Goal: Task Accomplishment & Management: Manage account settings

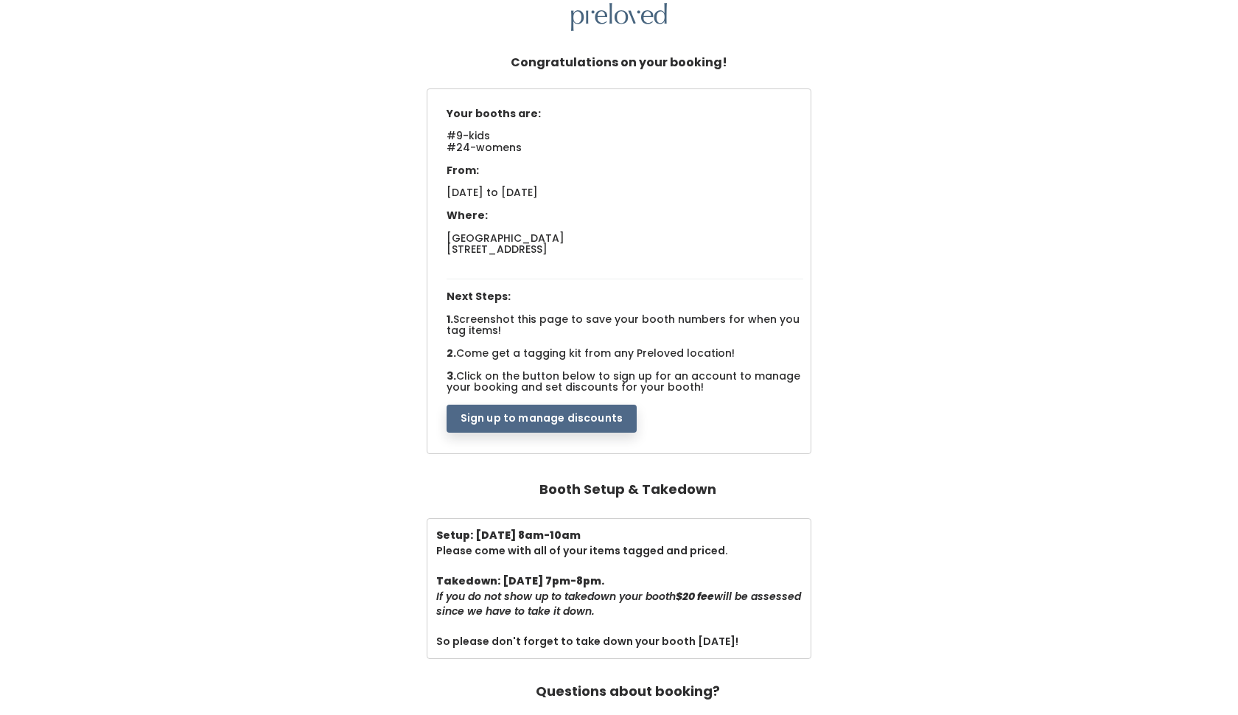
scroll to position [66, 0]
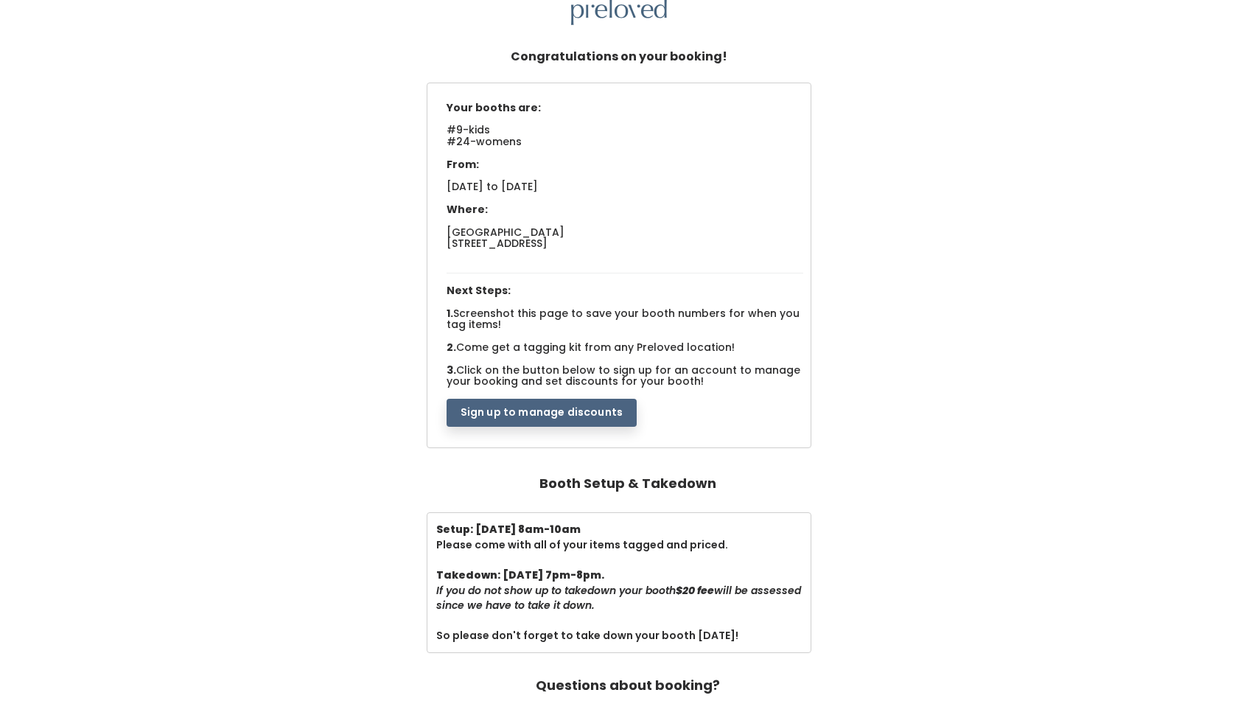
click at [564, 401] on button "Sign up to manage discounts" at bounding box center [541, 413] width 190 height 28
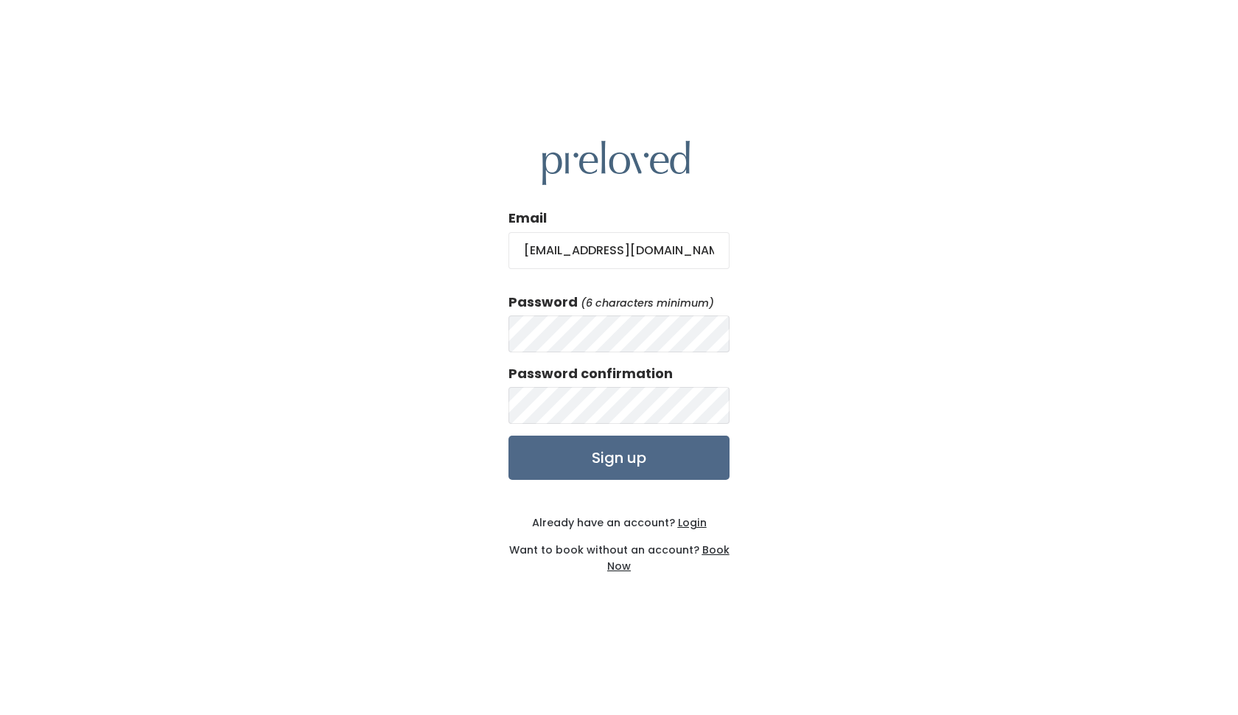
type input "[EMAIL_ADDRESS][DOMAIN_NAME]"
click at [692, 527] on u "Login" at bounding box center [692, 522] width 29 height 15
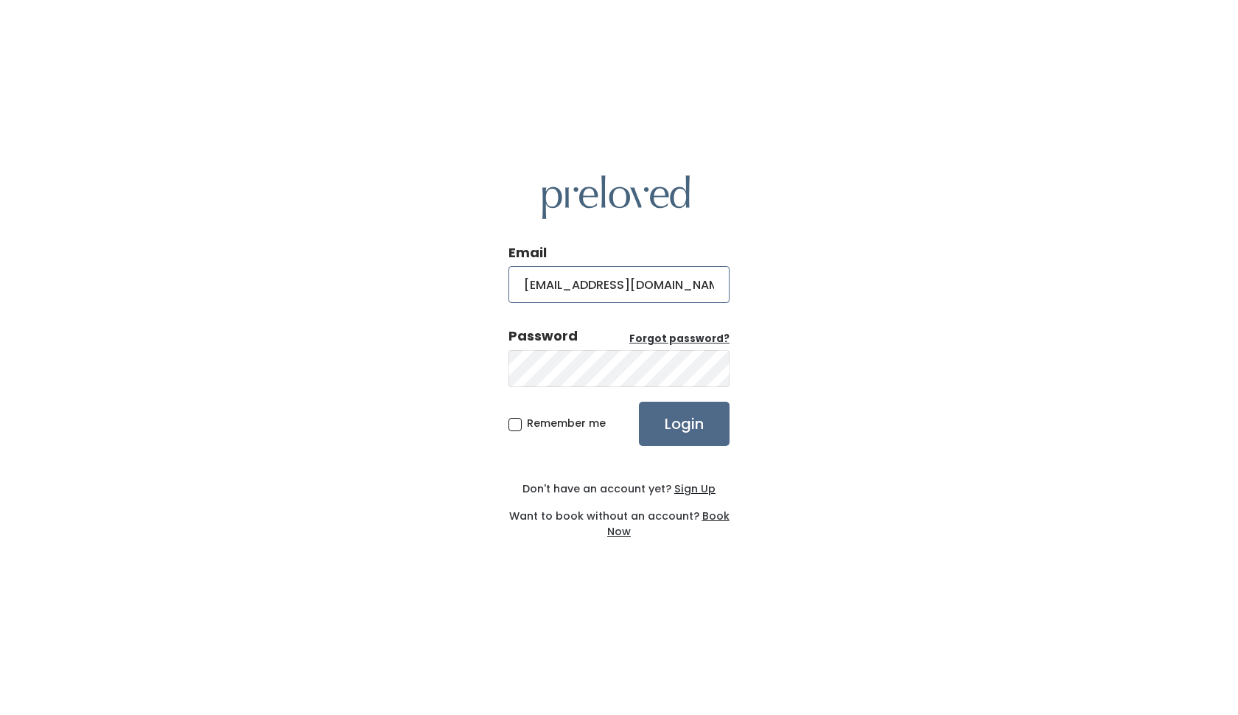
type input "[EMAIL_ADDRESS][DOMAIN_NAME]"
click at [690, 435] on input "Login" at bounding box center [684, 423] width 91 height 44
click at [706, 426] on input "Login" at bounding box center [684, 423] width 91 height 44
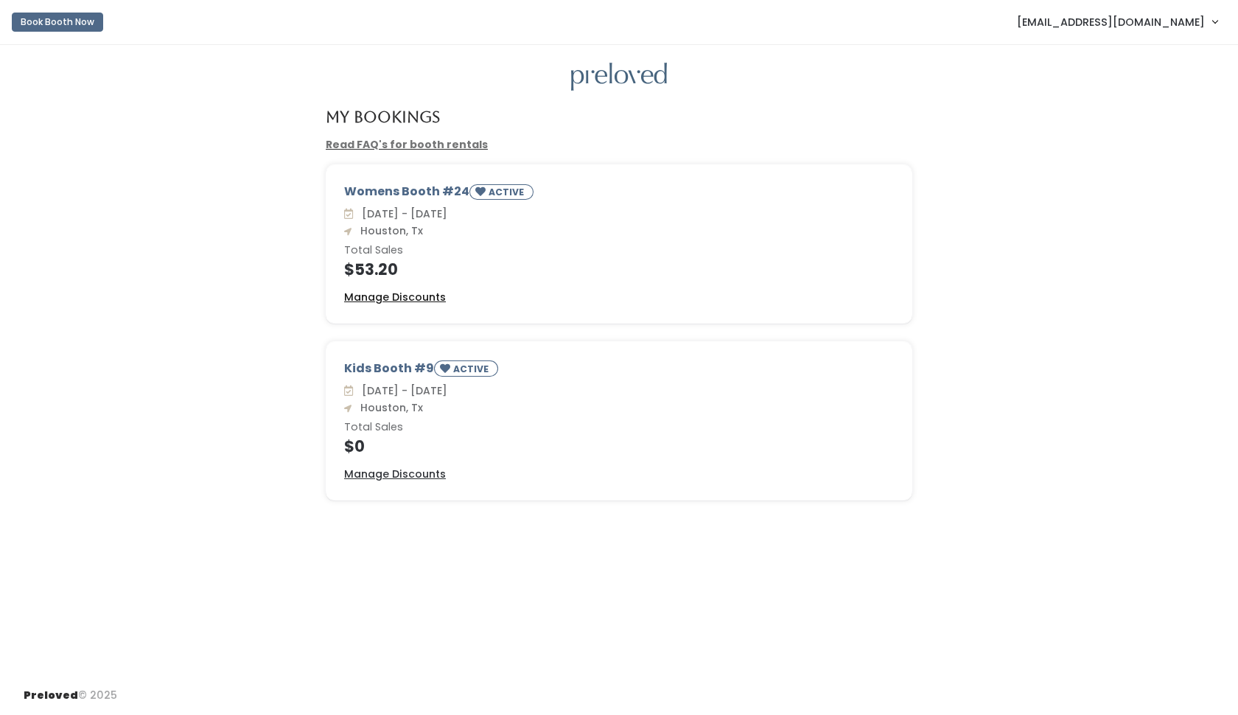
click at [422, 297] on u "Manage Discounts" at bounding box center [395, 297] width 102 height 15
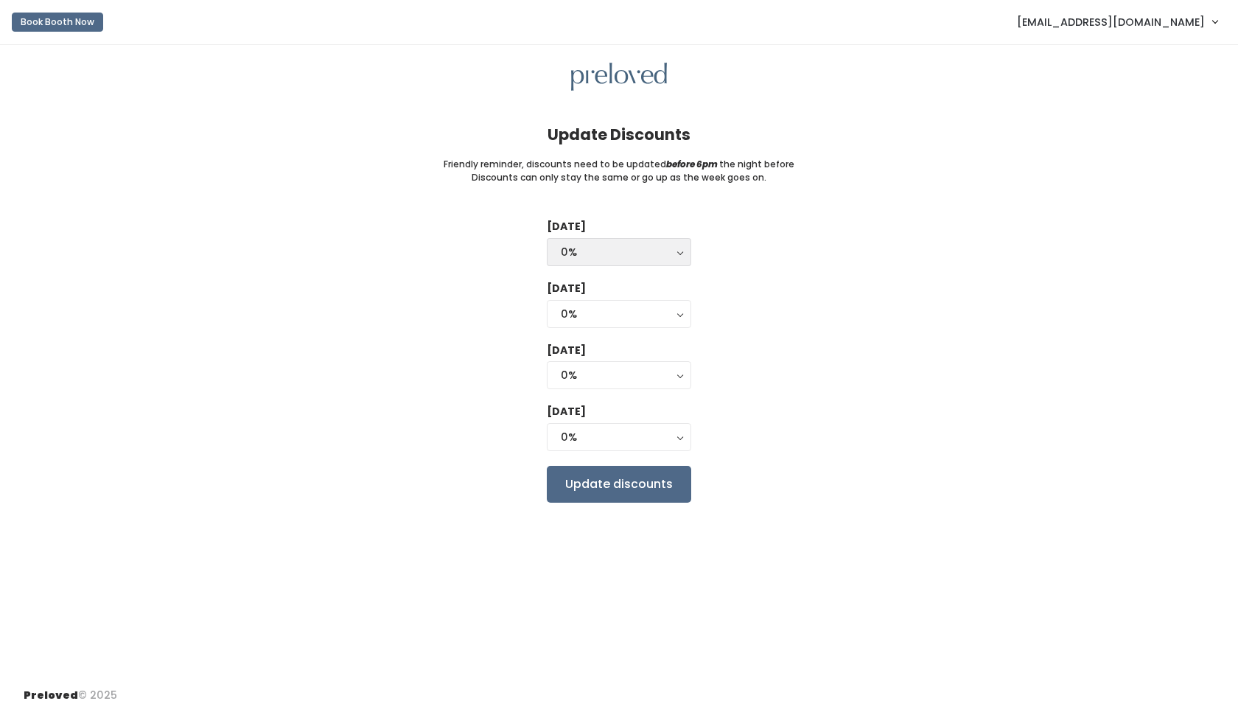
click at [684, 248] on button "0%" at bounding box center [619, 252] width 144 height 28
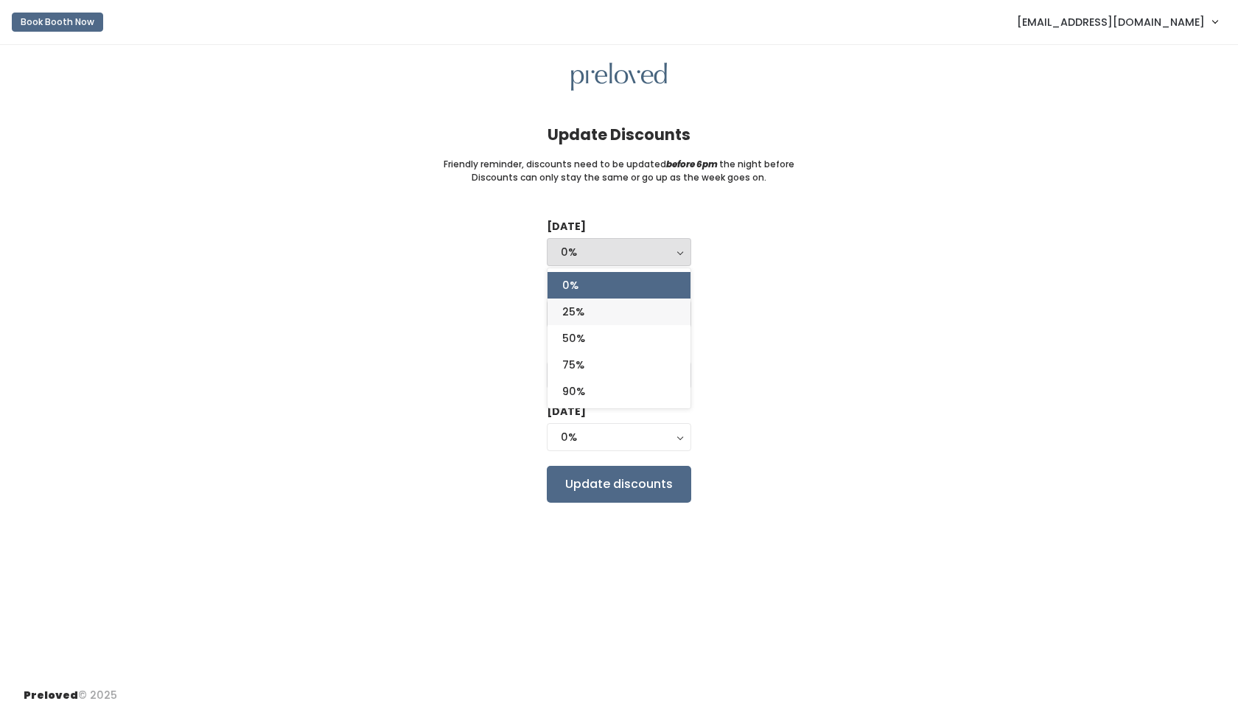
click at [614, 311] on link "25%" at bounding box center [618, 311] width 143 height 27
select select "25%"
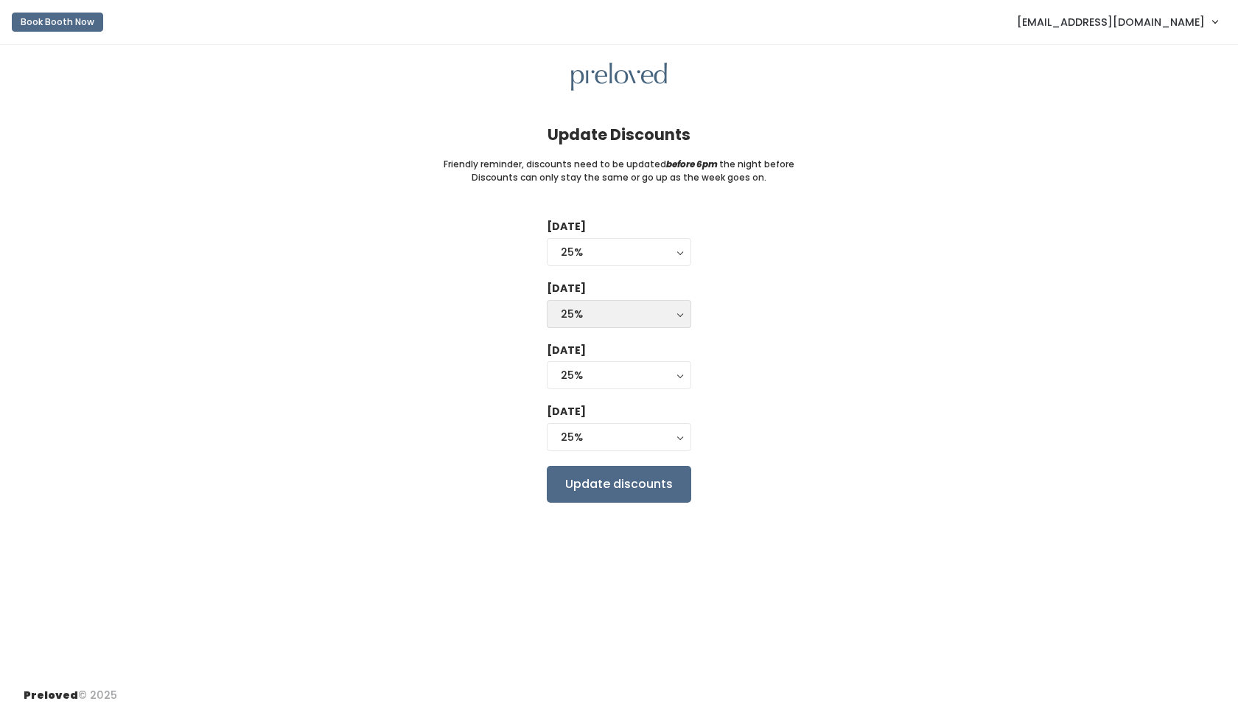
click at [678, 312] on button "25%" at bounding box center [619, 314] width 144 height 28
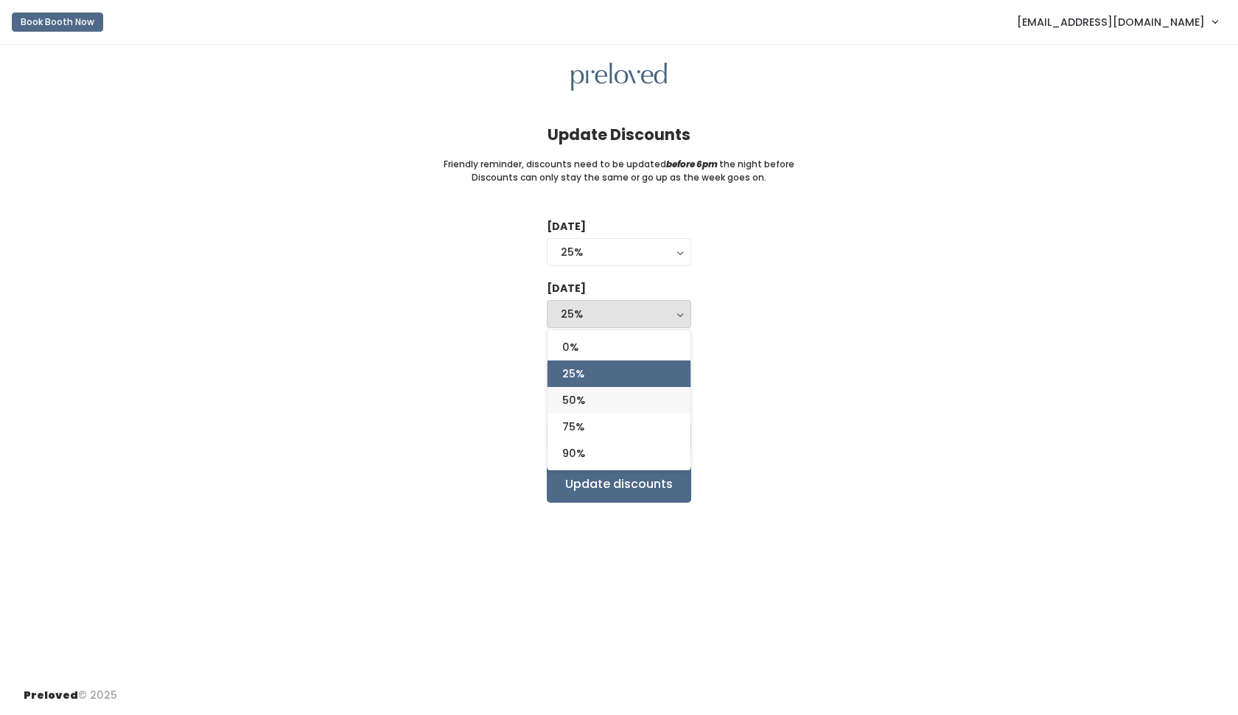
click at [598, 398] on link "50%" at bounding box center [618, 400] width 143 height 27
select select "50%"
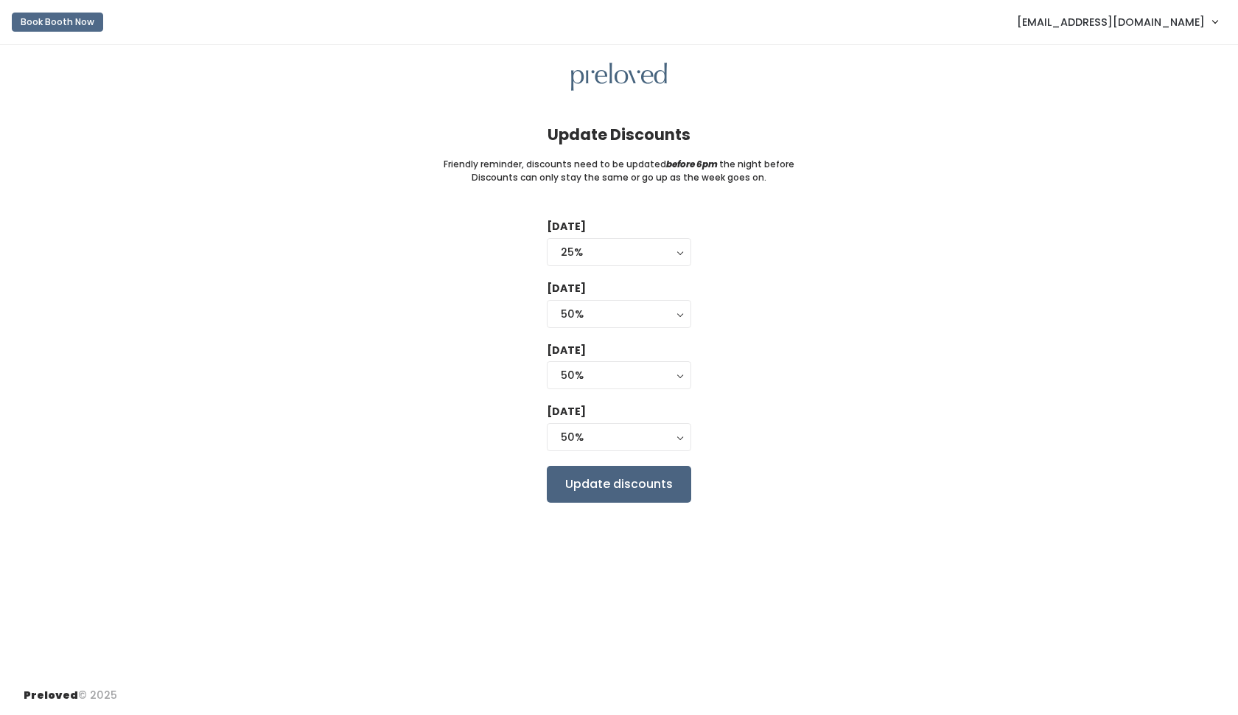
click at [648, 474] on input "Update discounts" at bounding box center [619, 484] width 144 height 37
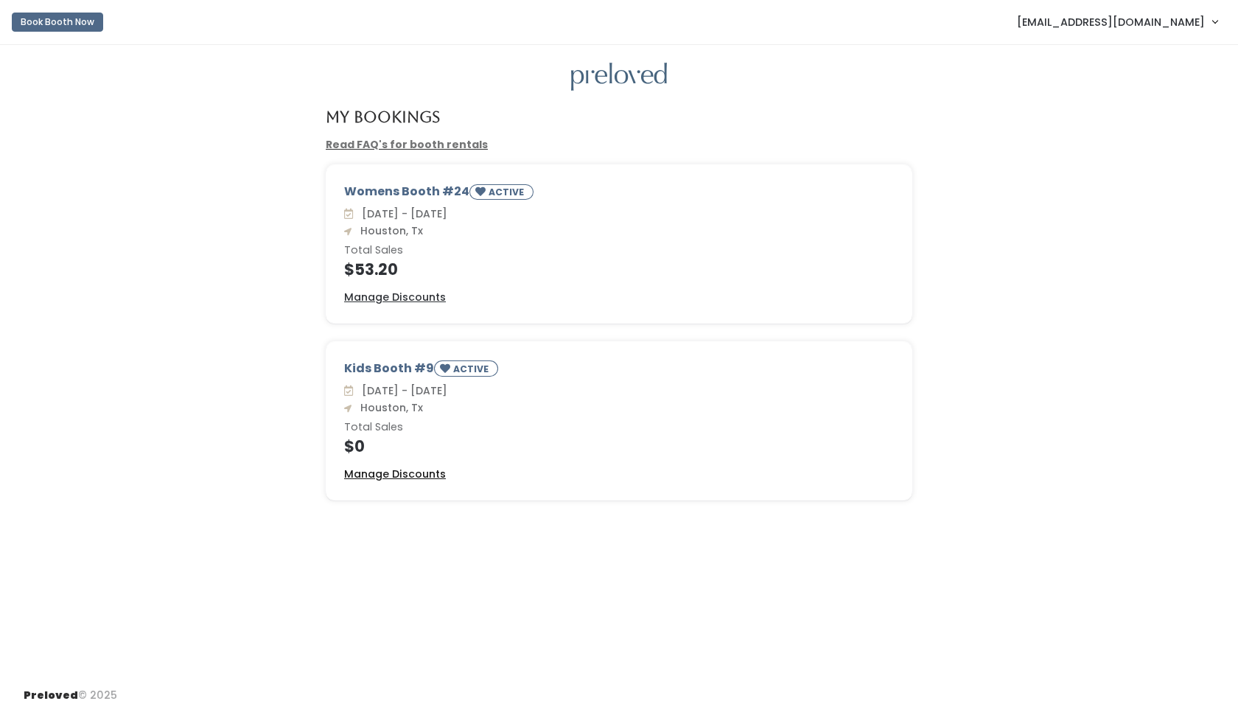
click at [385, 475] on u "Manage Discounts" at bounding box center [395, 473] width 102 height 15
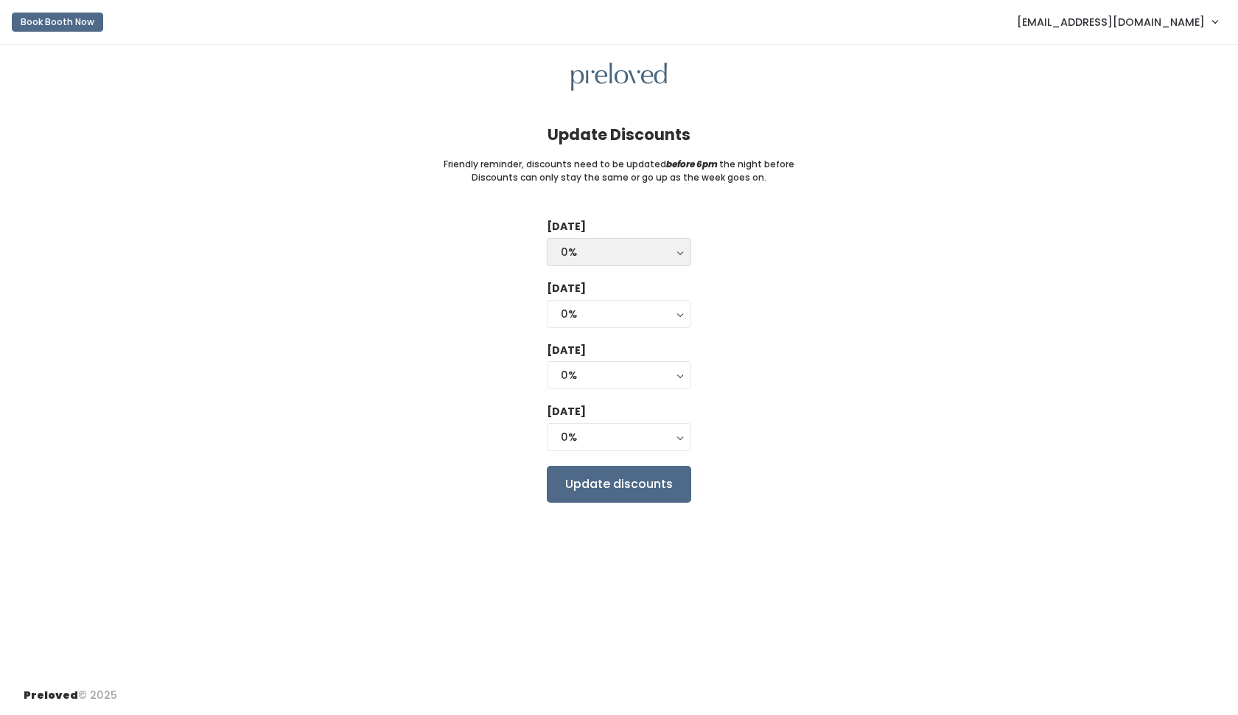
click at [679, 253] on button "0%" at bounding box center [619, 252] width 144 height 28
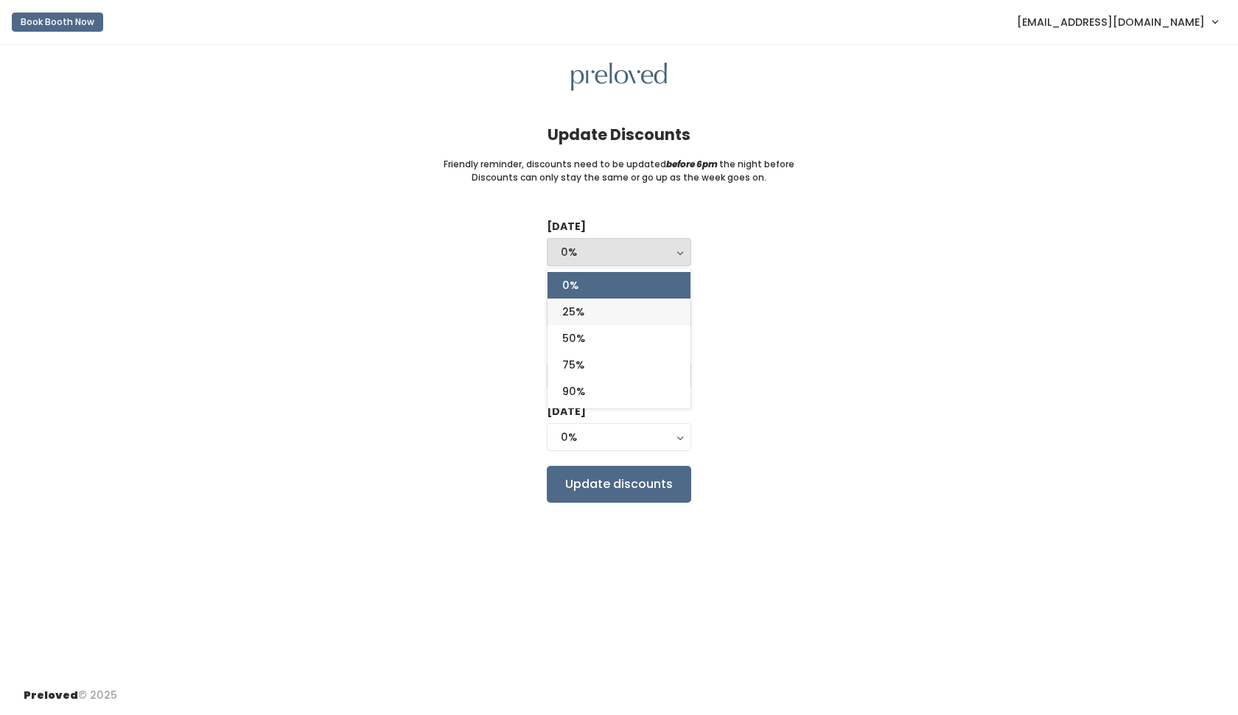
click at [608, 310] on link "25%" at bounding box center [618, 311] width 143 height 27
select select "25%"
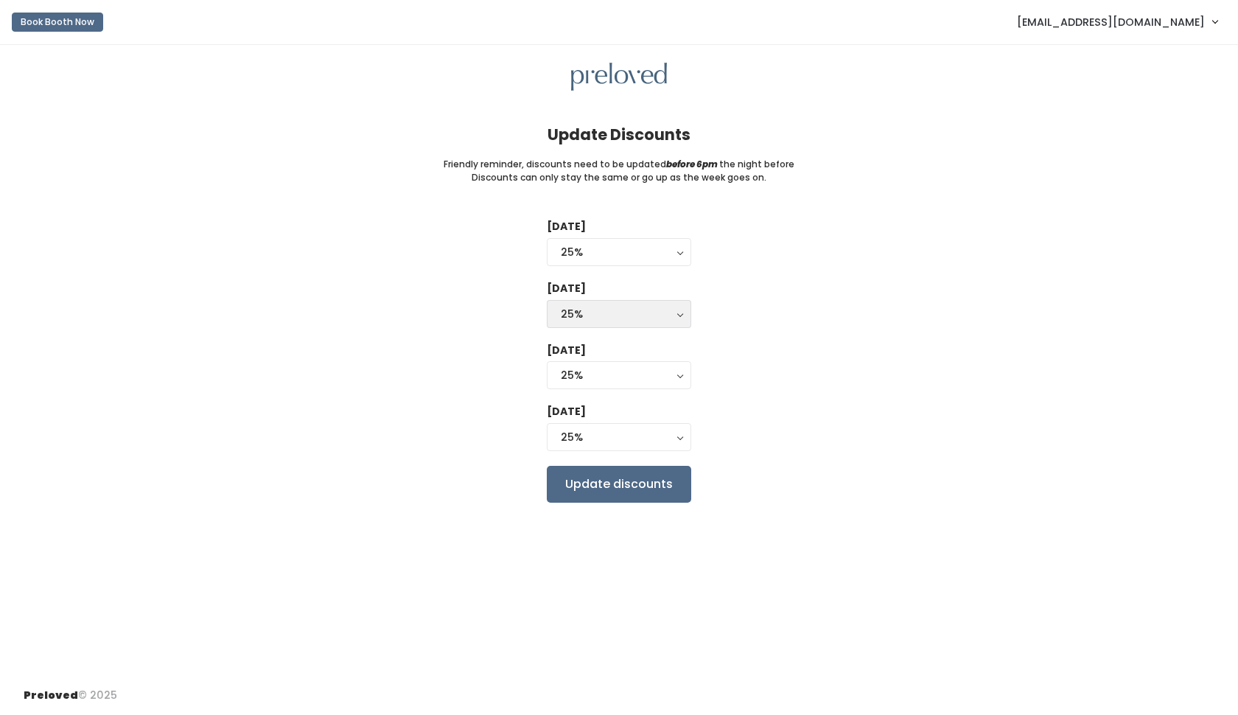
click at [682, 312] on button "25%" at bounding box center [619, 314] width 144 height 28
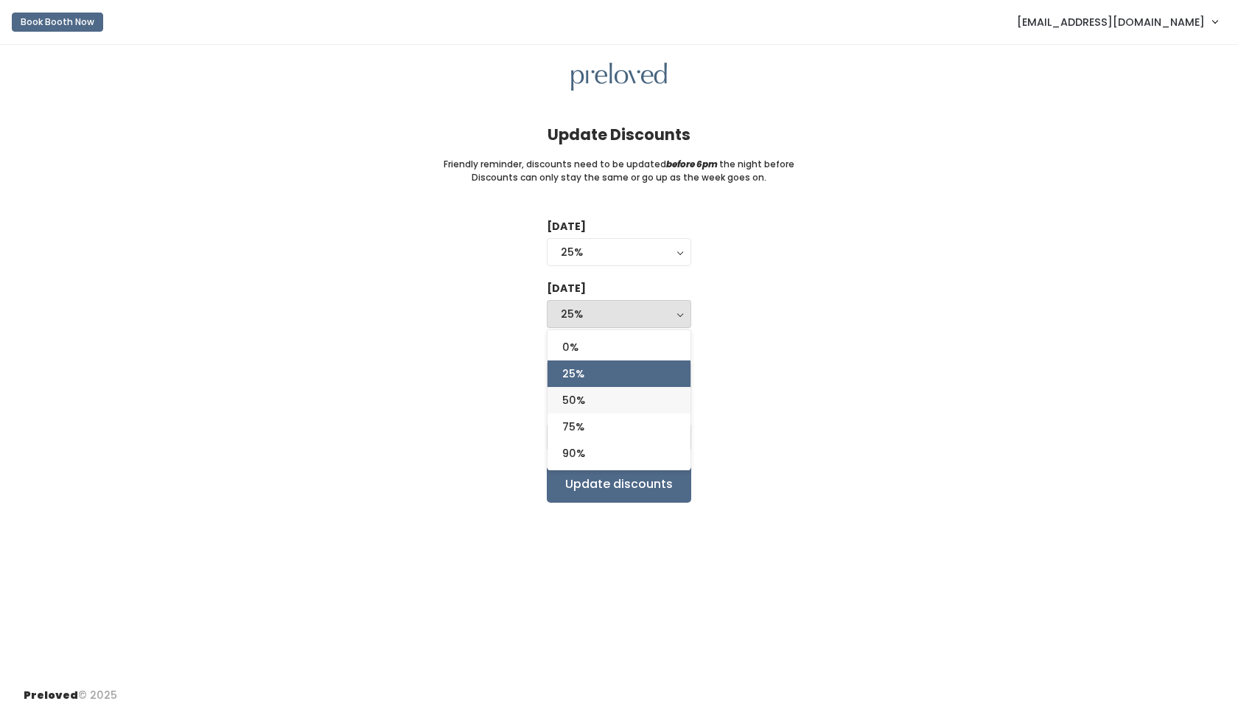
click at [591, 402] on link "50%" at bounding box center [618, 400] width 143 height 27
select select "50%"
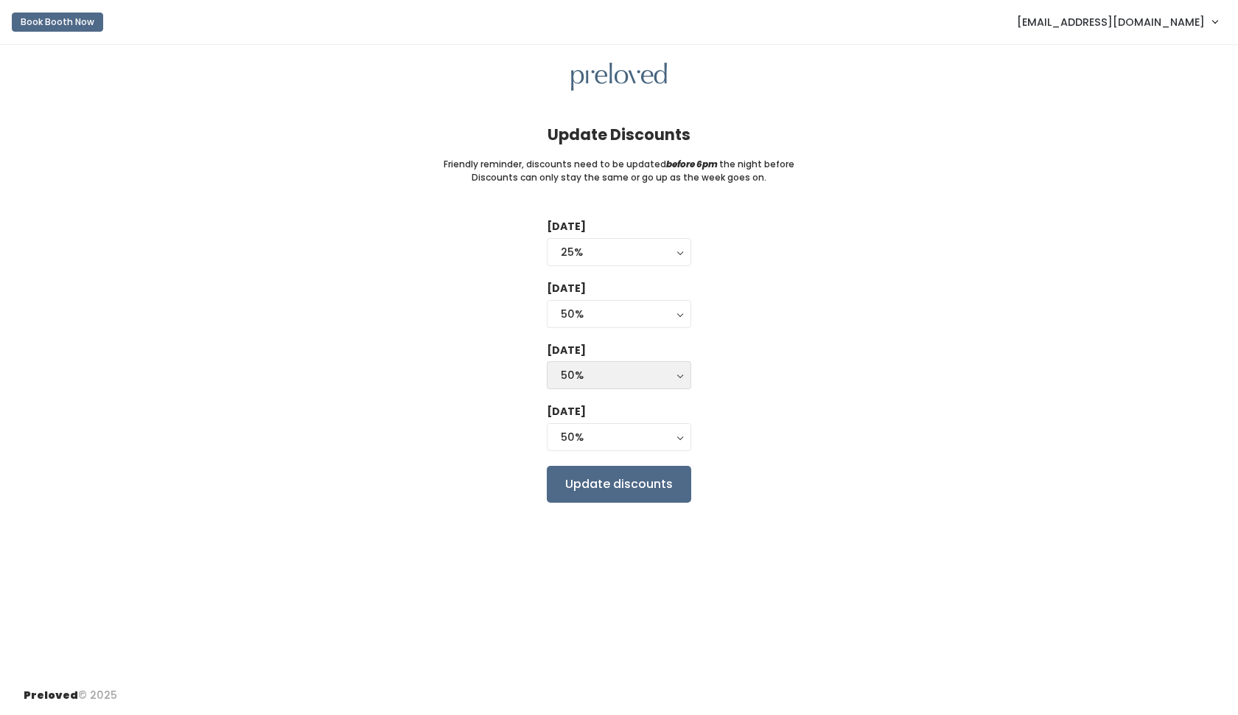
click at [681, 377] on button "50%" at bounding box center [619, 375] width 144 height 28
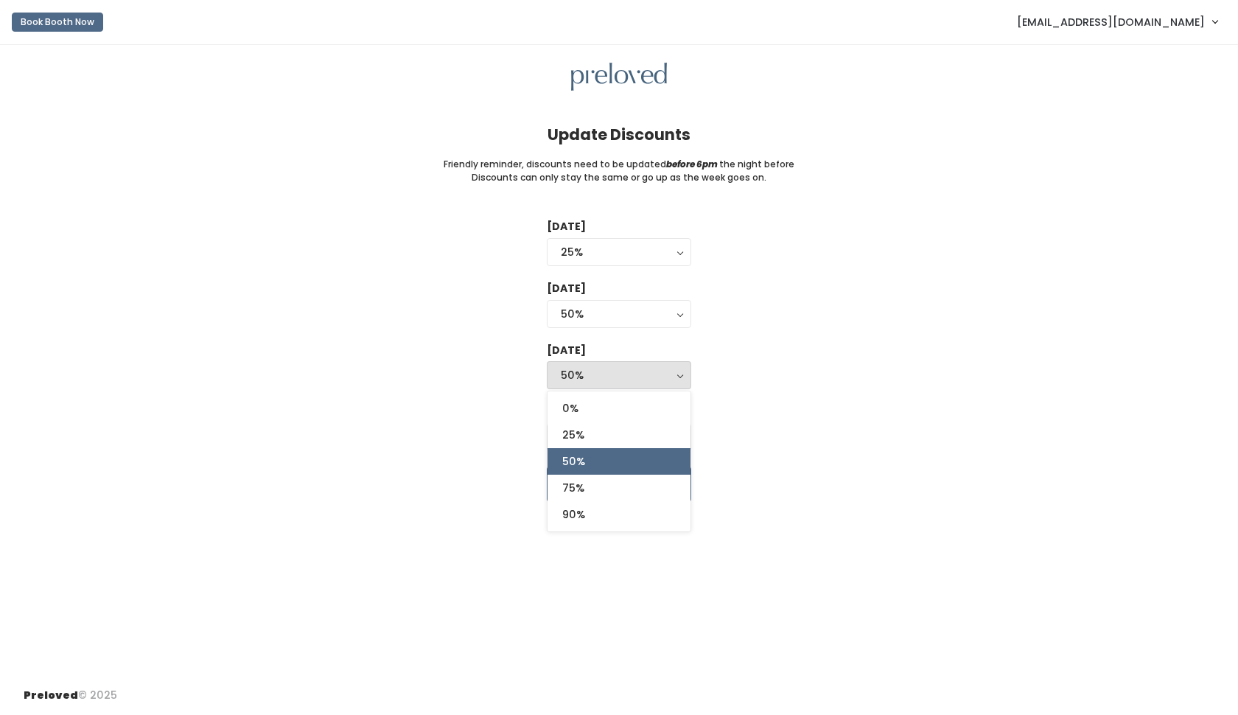
click at [751, 354] on div "Tuesday 0% 25% 50% 75% 90% 25% 0% 25% 50% 75% 90% Wednesday 0% 25% 50% 75% 90% …" at bounding box center [619, 360] width 1190 height 283
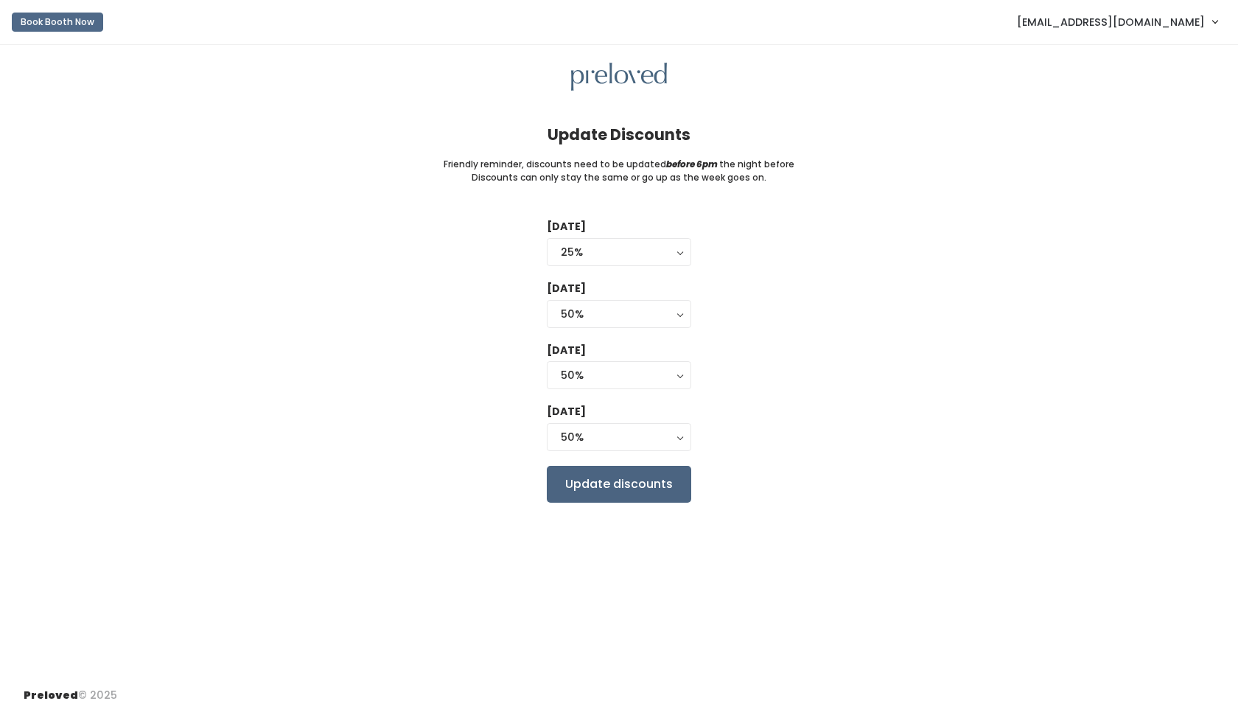
click at [649, 489] on input "Update discounts" at bounding box center [619, 484] width 144 height 37
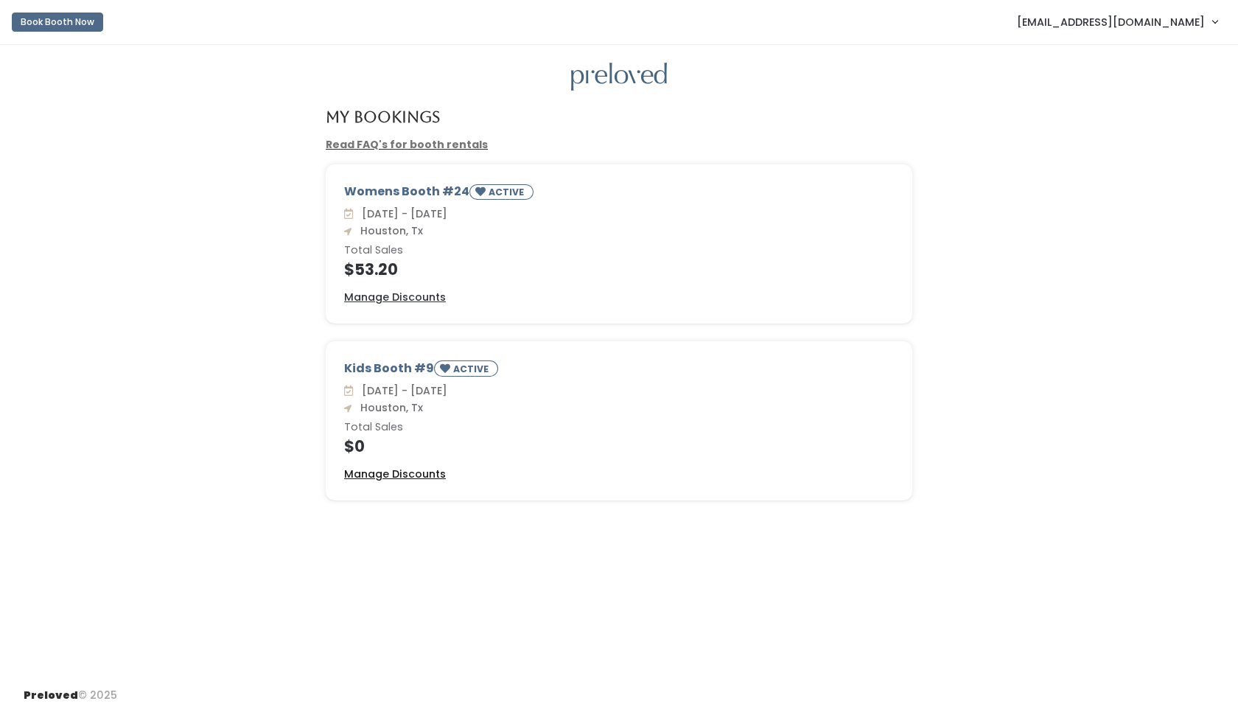
click at [393, 472] on u "Manage Discounts" at bounding box center [395, 473] width 102 height 15
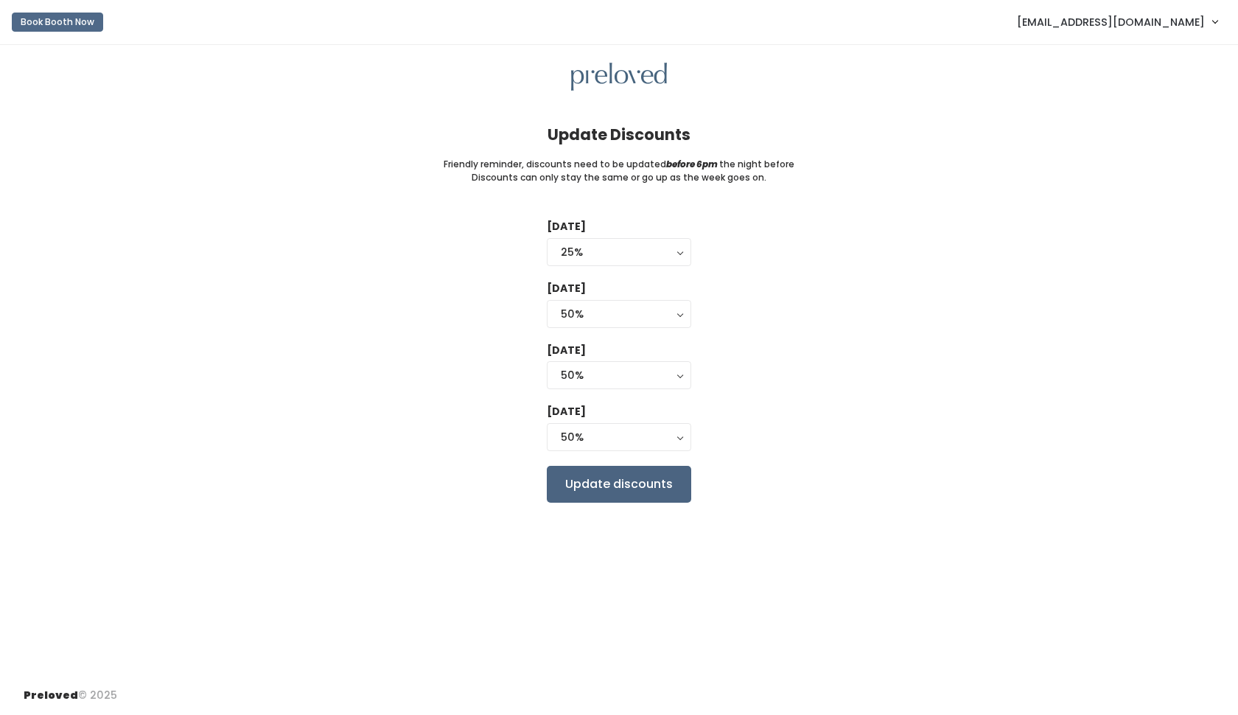
click at [685, 485] on input "Update discounts" at bounding box center [619, 484] width 144 height 37
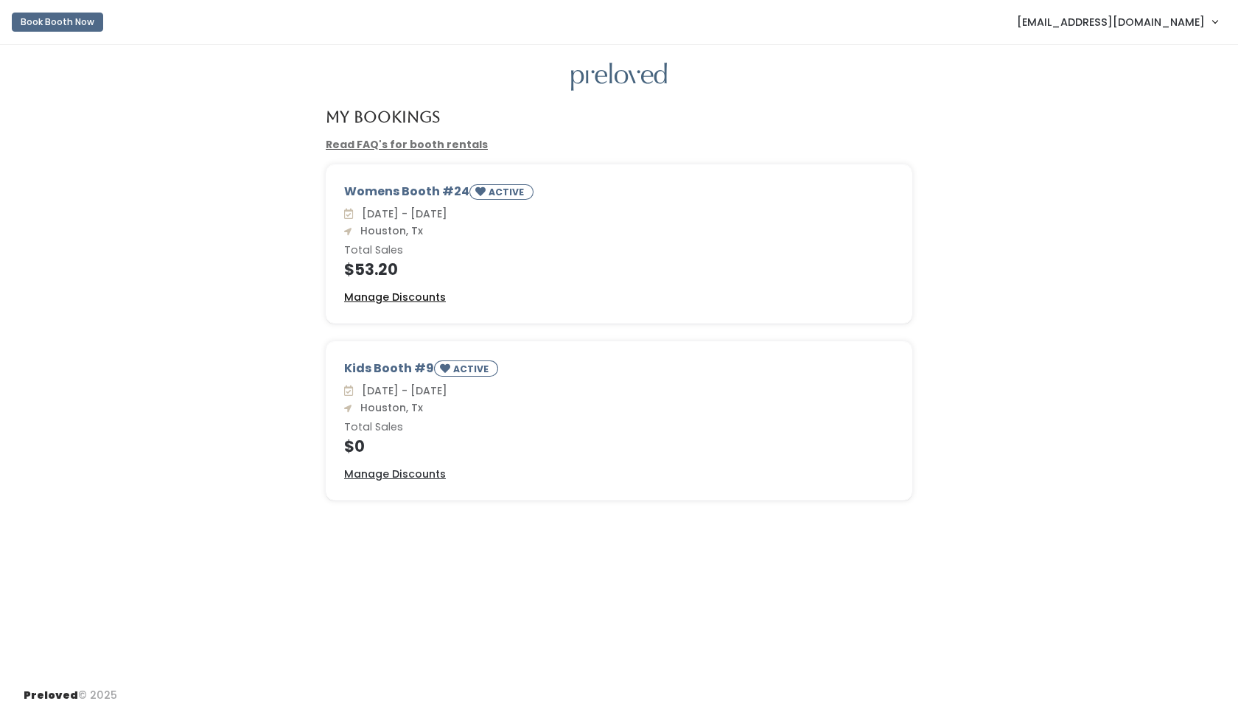
click at [393, 300] on u "Manage Discounts" at bounding box center [395, 297] width 102 height 15
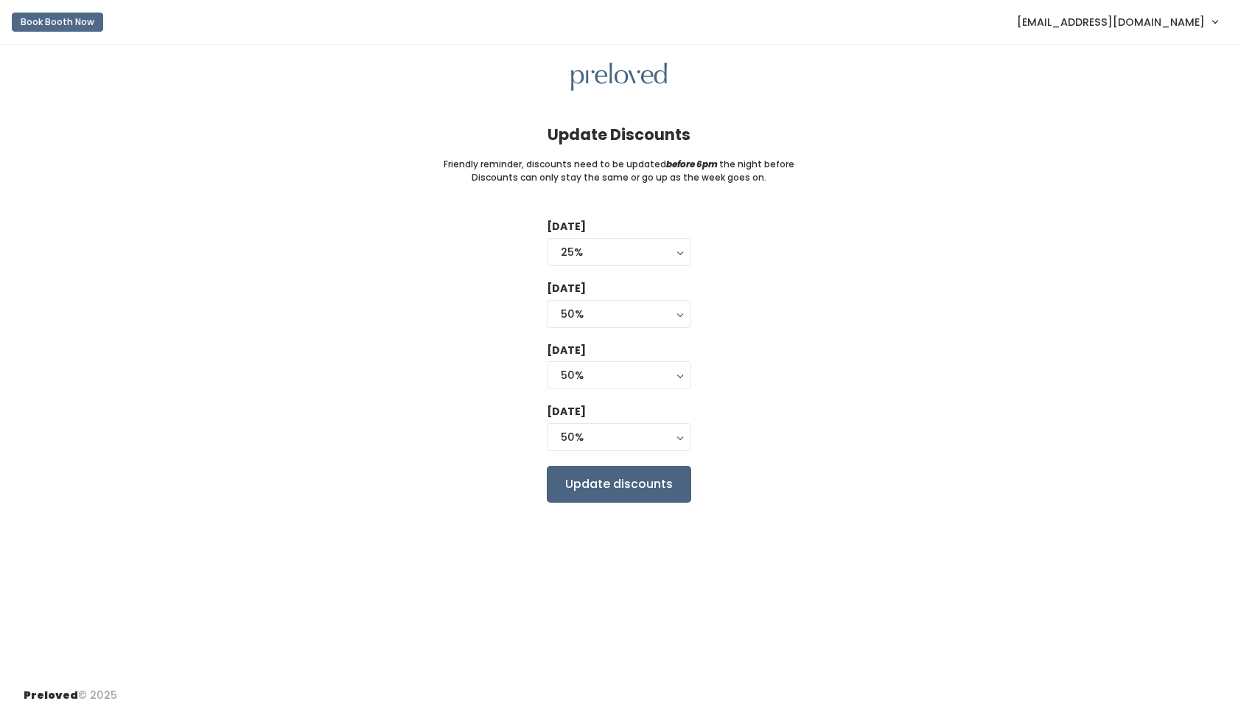
click at [584, 491] on input "Update discounts" at bounding box center [619, 484] width 144 height 37
